Goal: Obtain resource: Download file/media

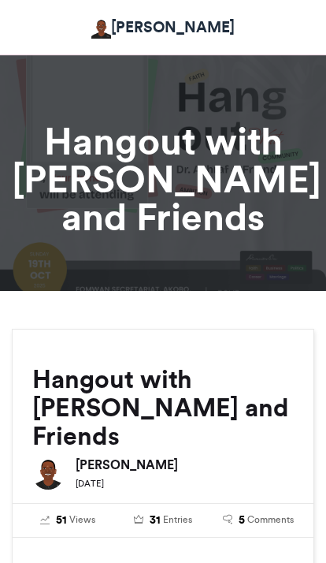
scroll to position [257, 0]
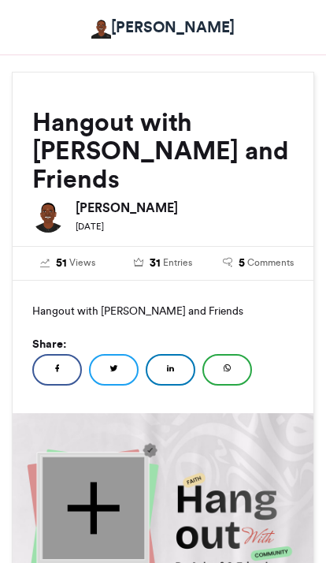
click at [89, 469] on div at bounding box center [94, 507] width 102 height 102
click at [91, 534] on img at bounding box center [163, 563] width 302 height 302
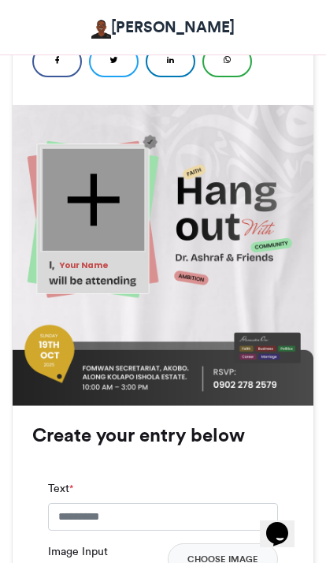
scroll to position [0, 0]
click at [120, 503] on input "Text *" at bounding box center [163, 517] width 230 height 28
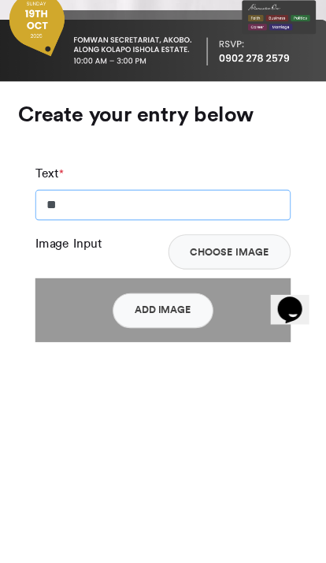
type input "*"
type input "**********"
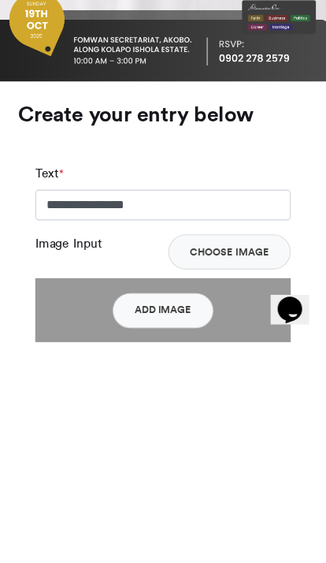
click at [189, 466] on button "Choose Image" at bounding box center [223, 482] width 110 height 32
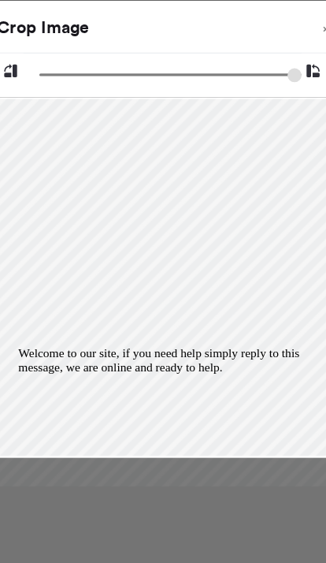
type input "******"
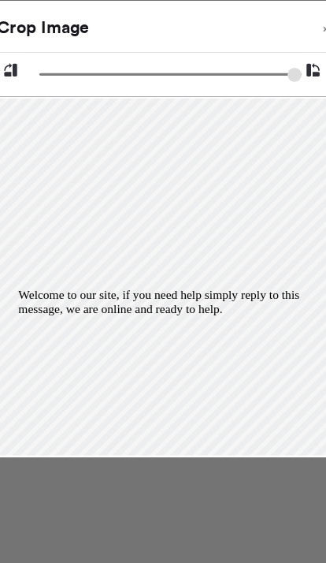
scroll to position [736, 0]
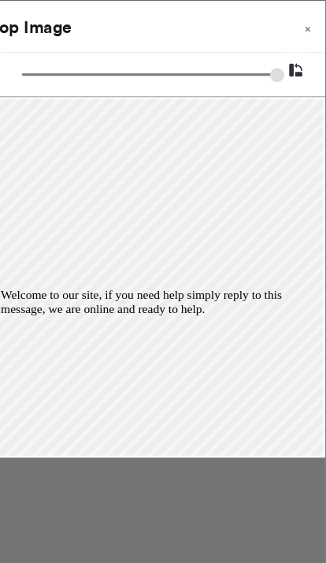
click at [270, 288] on div "Chat attention grabber" at bounding box center [143, 288] width 284 height 0
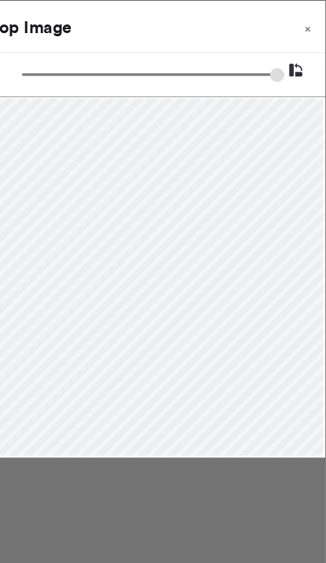
click at [307, 25] on span "×" at bounding box center [310, 25] width 6 height 9
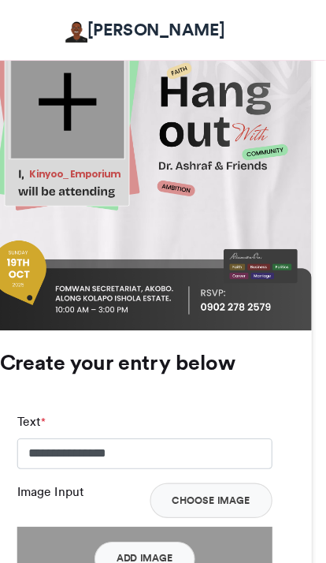
scroll to position [674, 0]
click at [145, 487] on button "Add Image" at bounding box center [163, 503] width 91 height 32
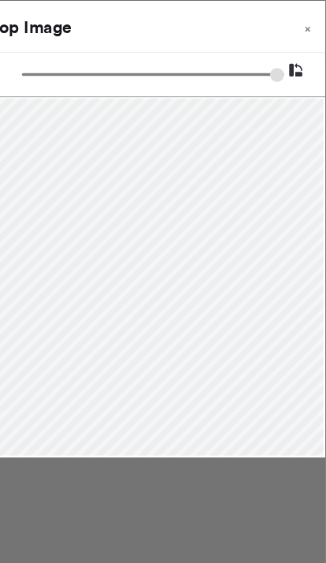
scroll to position [788, 0]
click at [155, 532] on button "Crop" at bounding box center [163, 536] width 300 height 32
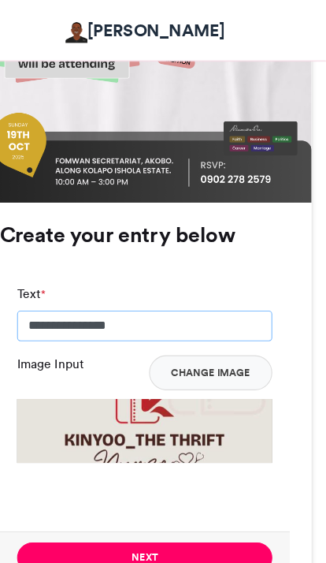
click at [122, 280] on input "**********" at bounding box center [163, 294] width 230 height 28
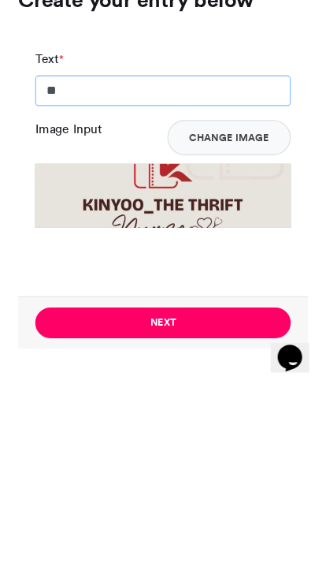
type input "*"
type input "**********"
click at [76, 489] on button "Next" at bounding box center [163, 503] width 230 height 28
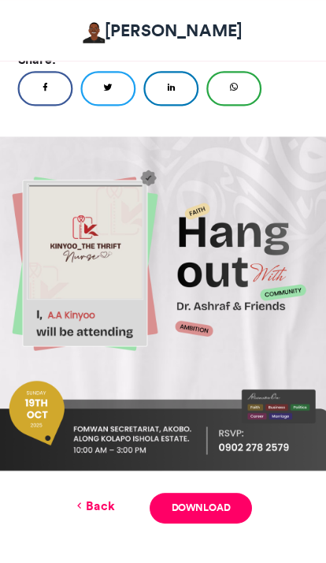
scroll to position [546, 0]
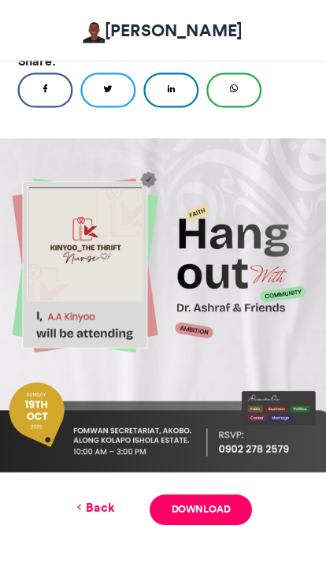
click at [195, 445] on link "Download" at bounding box center [197, 459] width 92 height 28
